Goal: Information Seeking & Learning: Learn about a topic

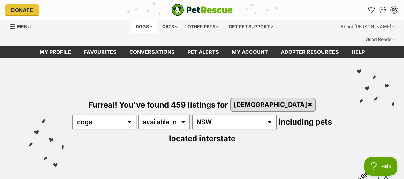
click at [141, 24] on div "Dogs" at bounding box center [144, 26] width 26 height 13
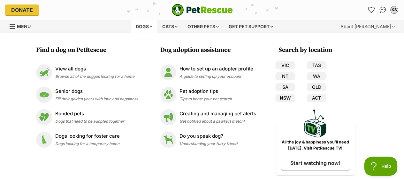
click at [284, 96] on link "NSW" at bounding box center [285, 98] width 20 height 8
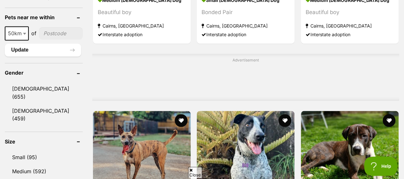
scroll to position [511, 0]
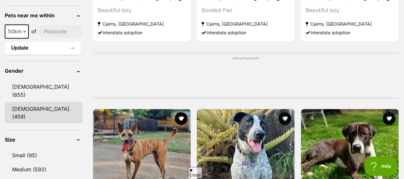
click at [37, 102] on link "[DEMOGRAPHIC_DATA] (459)" at bounding box center [44, 112] width 78 height 21
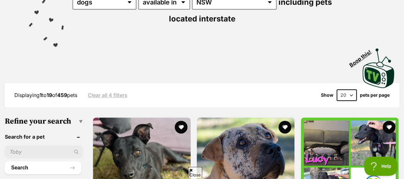
scroll to position [128, 0]
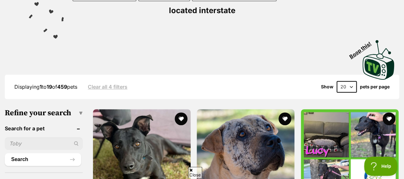
click at [349, 81] on select "20 40 60" at bounding box center [347, 86] width 20 height 11
select select "60"
click at [337, 81] on select "20 40 60" at bounding box center [347, 86] width 20 height 11
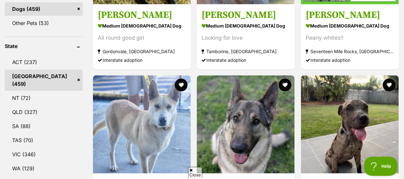
scroll to position [351, 0]
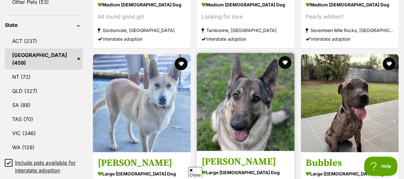
click at [243, 55] on img at bounding box center [246, 102] width 98 height 98
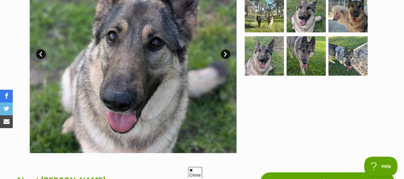
scroll to position [160, 0]
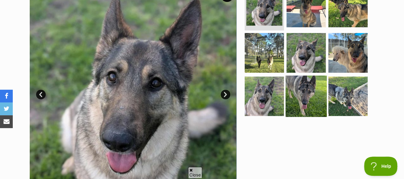
click at [314, 76] on img at bounding box center [306, 95] width 41 height 41
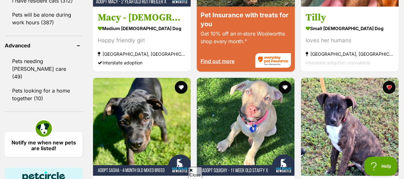
scroll to position [926, 0]
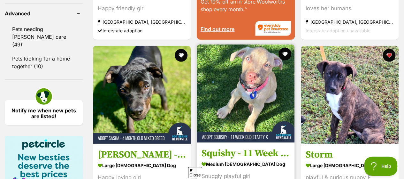
click at [244, 44] on img at bounding box center [246, 93] width 98 height 98
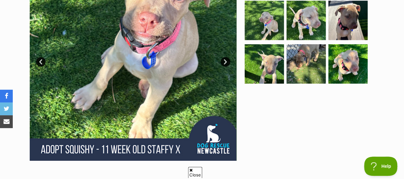
scroll to position [128, 0]
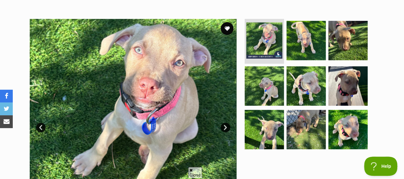
click at [225, 122] on link "Next" at bounding box center [226, 127] width 10 height 10
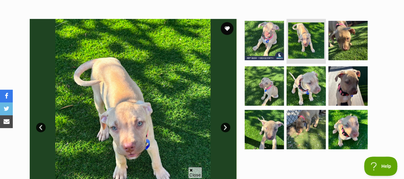
click at [225, 122] on link "Next" at bounding box center [226, 127] width 10 height 10
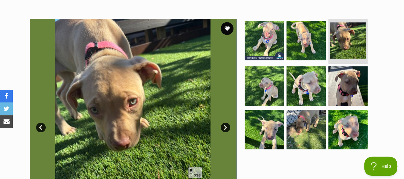
click at [225, 122] on link "Next" at bounding box center [226, 127] width 10 height 10
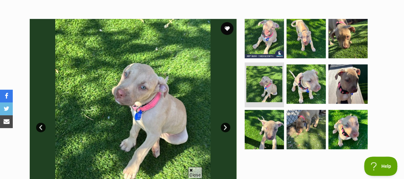
click at [225, 122] on link "Next" at bounding box center [226, 127] width 10 height 10
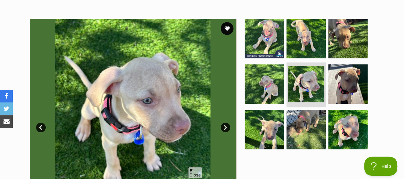
click at [225, 122] on link "Next" at bounding box center [226, 127] width 10 height 10
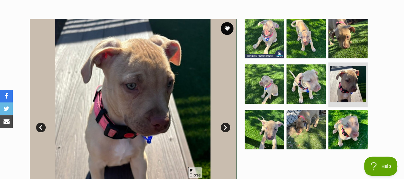
click at [225, 122] on link "Next" at bounding box center [226, 127] width 10 height 10
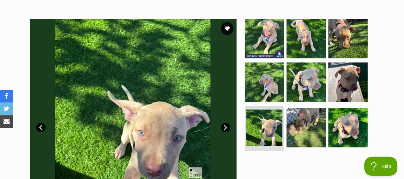
click at [225, 122] on link "Next" at bounding box center [226, 127] width 10 height 10
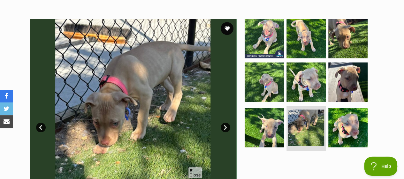
click at [225, 122] on link "Next" at bounding box center [226, 127] width 10 height 10
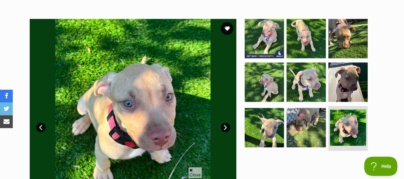
click at [225, 122] on link "Next" at bounding box center [226, 127] width 10 height 10
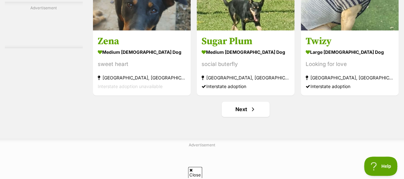
scroll to position [4088, 0]
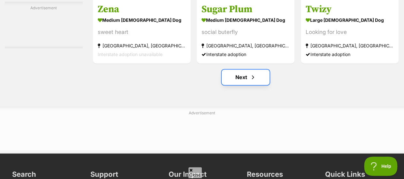
click at [243, 69] on link "Next" at bounding box center [246, 76] width 48 height 15
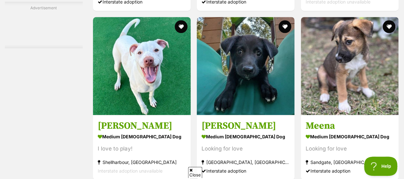
scroll to position [2779, 0]
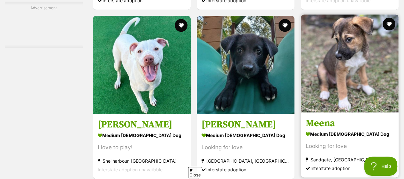
click at [341, 19] on img at bounding box center [350, 63] width 98 height 98
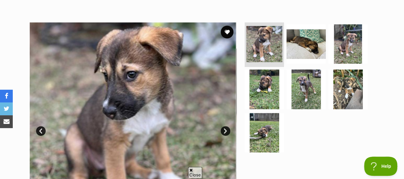
scroll to position [128, 0]
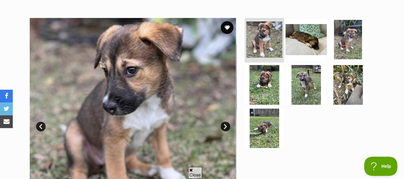
click at [308, 27] on img at bounding box center [306, 39] width 41 height 41
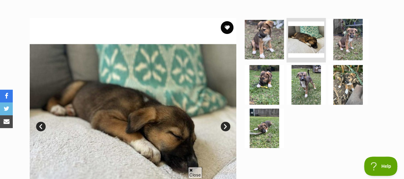
click at [345, 27] on img at bounding box center [347, 39] width 41 height 41
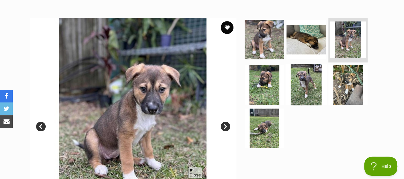
click at [307, 66] on img at bounding box center [306, 84] width 41 height 41
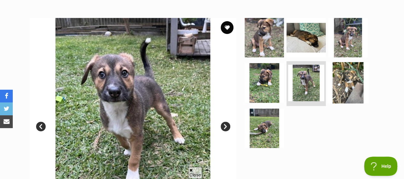
click at [343, 67] on img at bounding box center [347, 82] width 41 height 41
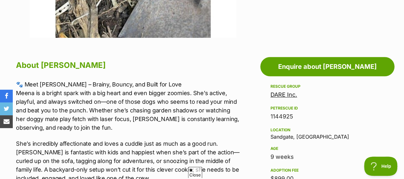
scroll to position [319, 0]
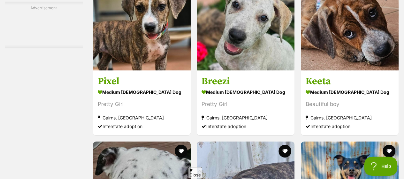
scroll to position [3577, 0]
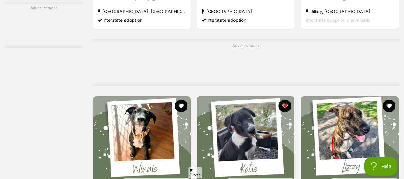
scroll to position [3449, 0]
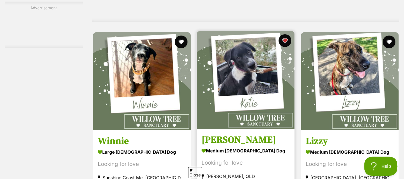
click at [243, 43] on img at bounding box center [246, 80] width 98 height 98
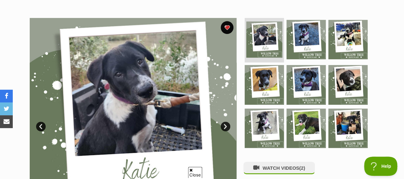
scroll to position [160, 0]
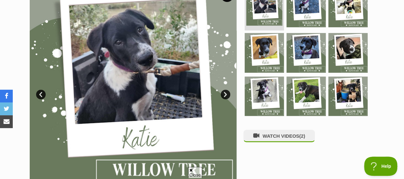
click at [227, 89] on link "Next" at bounding box center [226, 94] width 10 height 10
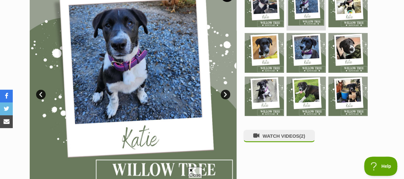
click at [227, 89] on link "Next" at bounding box center [226, 94] width 10 height 10
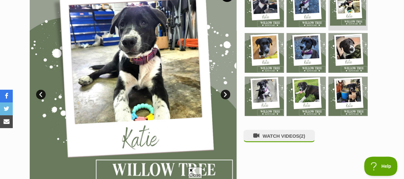
click at [227, 89] on link "Next" at bounding box center [226, 94] width 10 height 10
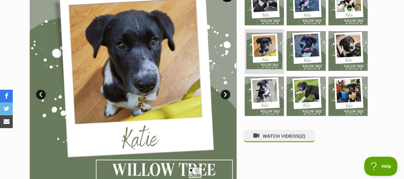
click at [227, 89] on link "Next" at bounding box center [226, 94] width 10 height 10
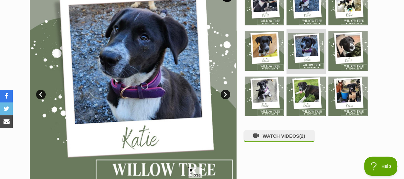
click at [227, 89] on link "Next" at bounding box center [226, 94] width 10 height 10
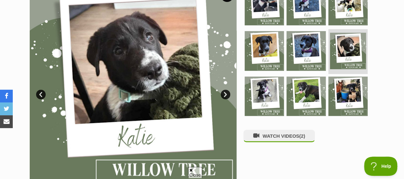
click at [227, 89] on link "Next" at bounding box center [226, 94] width 10 height 10
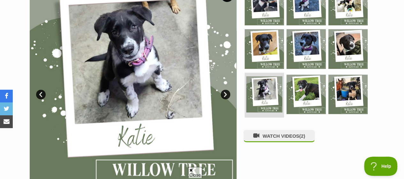
click at [227, 89] on link "Next" at bounding box center [226, 94] width 10 height 10
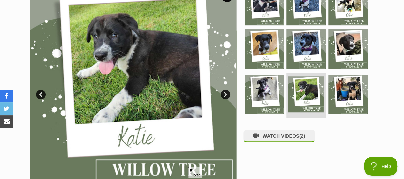
click at [227, 89] on link "Next" at bounding box center [226, 94] width 10 height 10
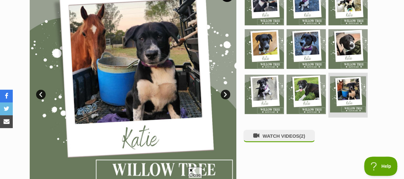
click at [227, 89] on link "Next" at bounding box center [226, 94] width 10 height 10
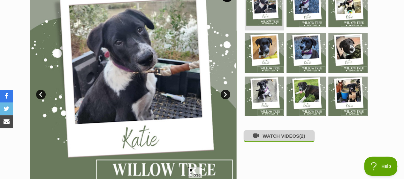
click at [275, 129] on button "WATCH VIDEOS (2)" at bounding box center [279, 135] width 72 height 12
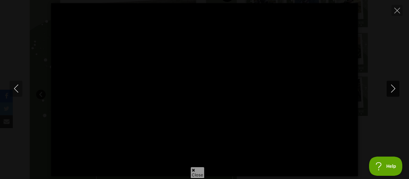
click at [390, 88] on icon "Next" at bounding box center [393, 88] width 8 height 8
type input "42.7"
click at [398, 9] on icon "Close" at bounding box center [397, 11] width 6 height 6
type input "34.33"
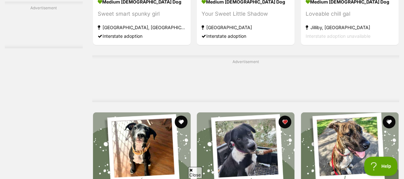
scroll to position [3306, 0]
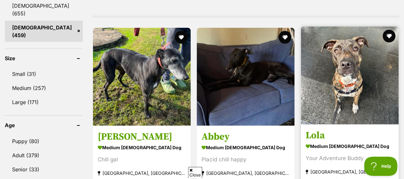
scroll to position [767, 0]
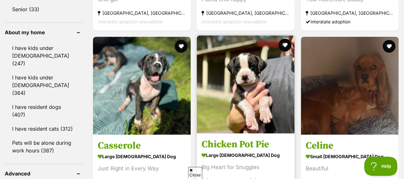
click at [254, 43] on img at bounding box center [246, 84] width 98 height 98
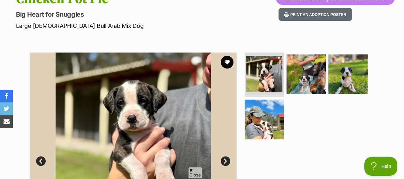
scroll to position [96, 0]
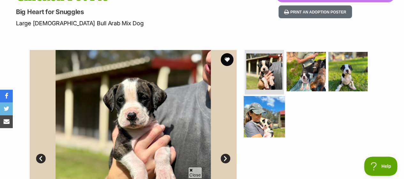
click at [269, 107] on img at bounding box center [264, 116] width 41 height 41
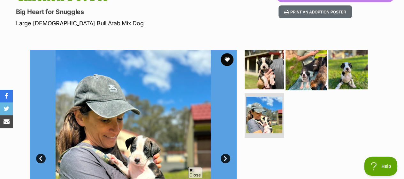
click at [314, 55] on img at bounding box center [306, 69] width 41 height 41
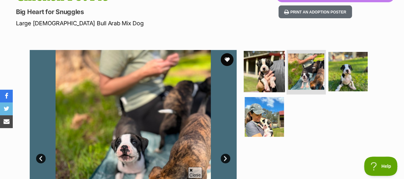
click at [263, 56] on img at bounding box center [264, 70] width 41 height 41
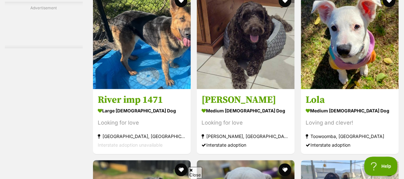
scroll to position [3957, 0]
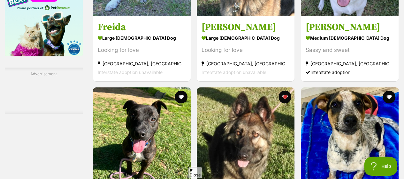
scroll to position [1118, 0]
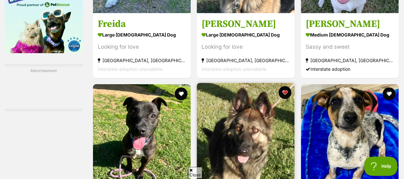
click at [249, 83] on img at bounding box center [246, 132] width 98 height 98
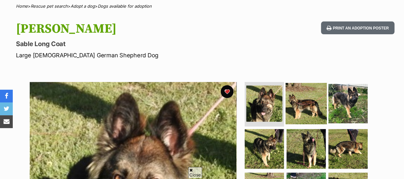
scroll to position [64, 0]
click at [300, 87] on img at bounding box center [306, 102] width 41 height 41
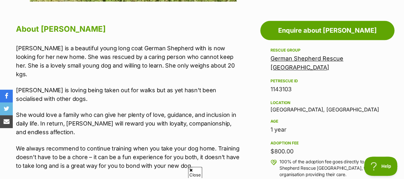
scroll to position [351, 0]
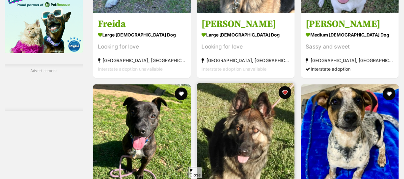
click at [270, 92] on img at bounding box center [246, 132] width 98 height 98
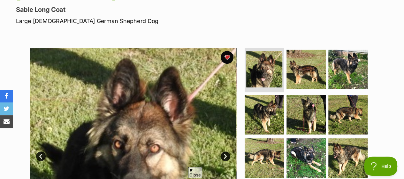
scroll to position [96, 0]
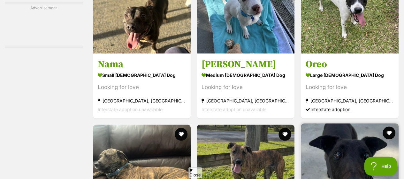
scroll to position [3992, 0]
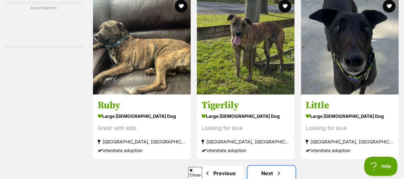
click at [265, 165] on link "Next" at bounding box center [272, 172] width 48 height 15
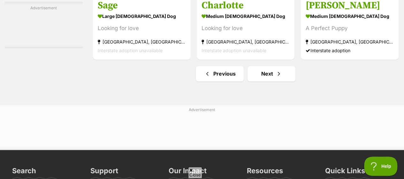
scroll to position [4152, 0]
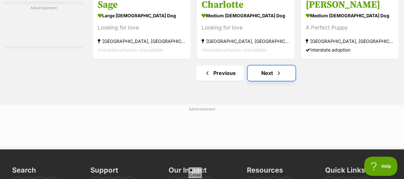
click at [276, 69] on span "Next page" at bounding box center [279, 73] width 6 height 8
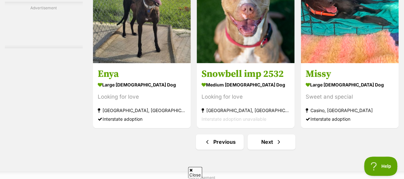
scroll to position [4024, 0]
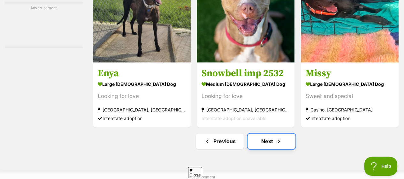
click at [265, 133] on link "Next" at bounding box center [272, 140] width 48 height 15
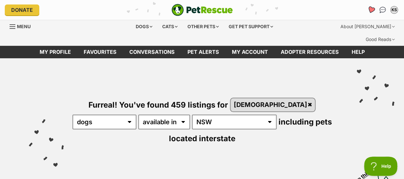
click at [372, 9] on icon "Favourites" at bounding box center [371, 9] width 8 height 7
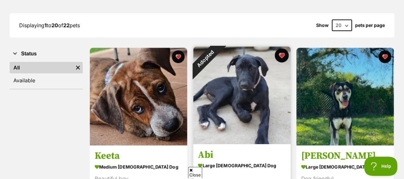
click at [281, 48] on button "favourite" at bounding box center [281, 55] width 14 height 14
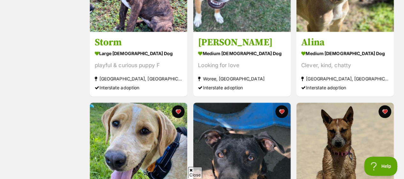
scroll to position [767, 0]
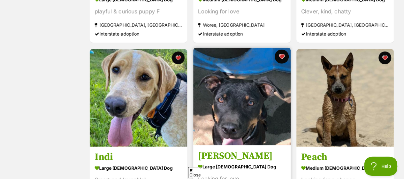
click at [280, 50] on button "favourite" at bounding box center [281, 57] width 14 height 14
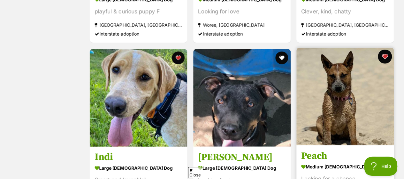
click at [385, 50] on button "favourite" at bounding box center [385, 57] width 14 height 14
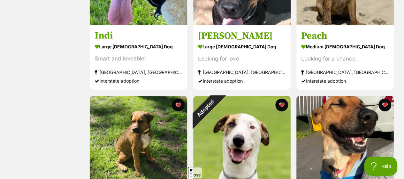
scroll to position [926, 0]
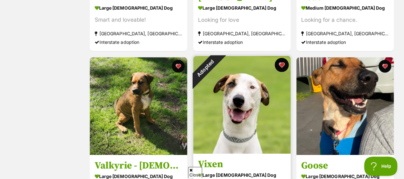
click at [283, 58] on button "favourite" at bounding box center [281, 65] width 14 height 14
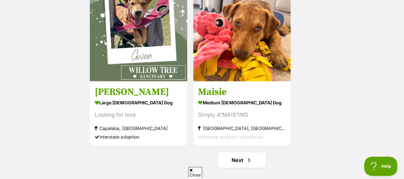
scroll to position [1182, 0]
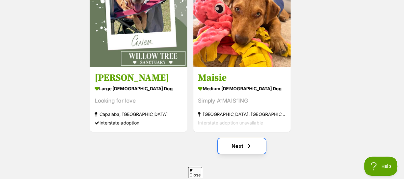
click at [244, 138] on link "Next" at bounding box center [242, 145] width 48 height 15
click at [239, 138] on link "Next" at bounding box center [242, 145] width 48 height 15
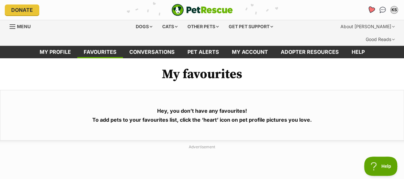
click at [369, 10] on icon "Favourites" at bounding box center [371, 9] width 8 height 7
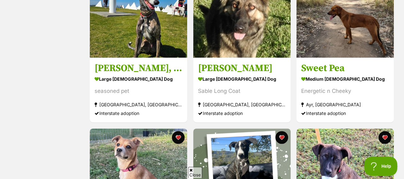
scroll to position [192, 0]
